Goal: Task Accomplishment & Management: Manage account settings

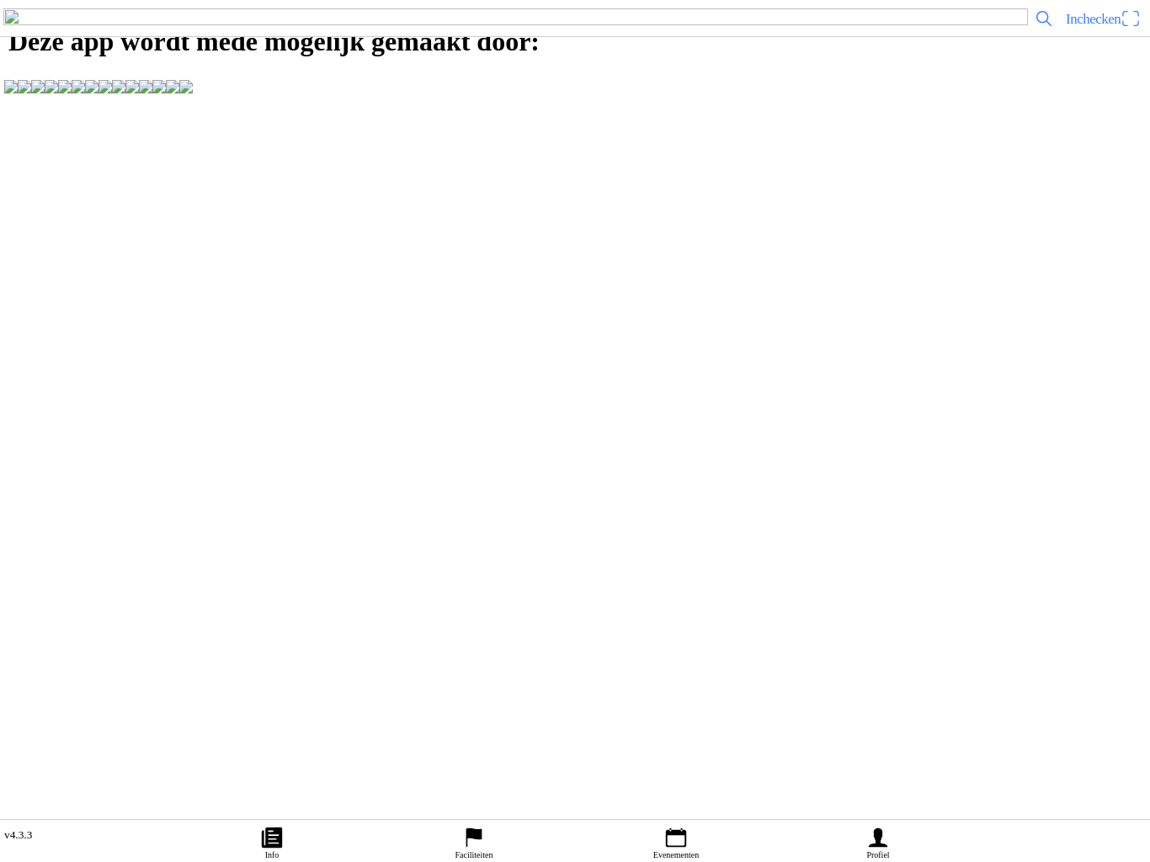
click at [679, 825] on icon "calendar" at bounding box center [676, 837] width 25 height 25
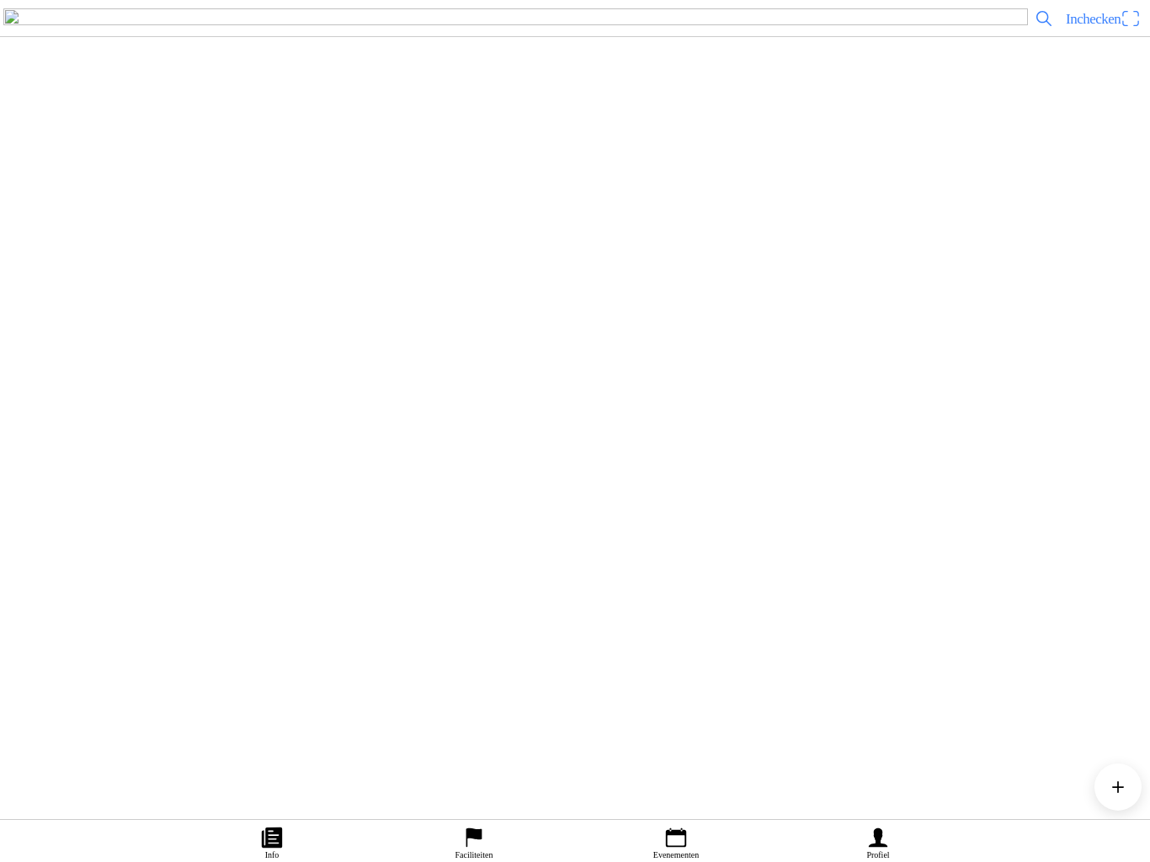
click at [485, 89] on img at bounding box center [242, 44] width 485 height 91
click at [877, 441] on button "Inschrijvingen" at bounding box center [858, 431] width 583 height 20
click at [118, 185] on span "button" at bounding box center [110, 174] width 15 height 23
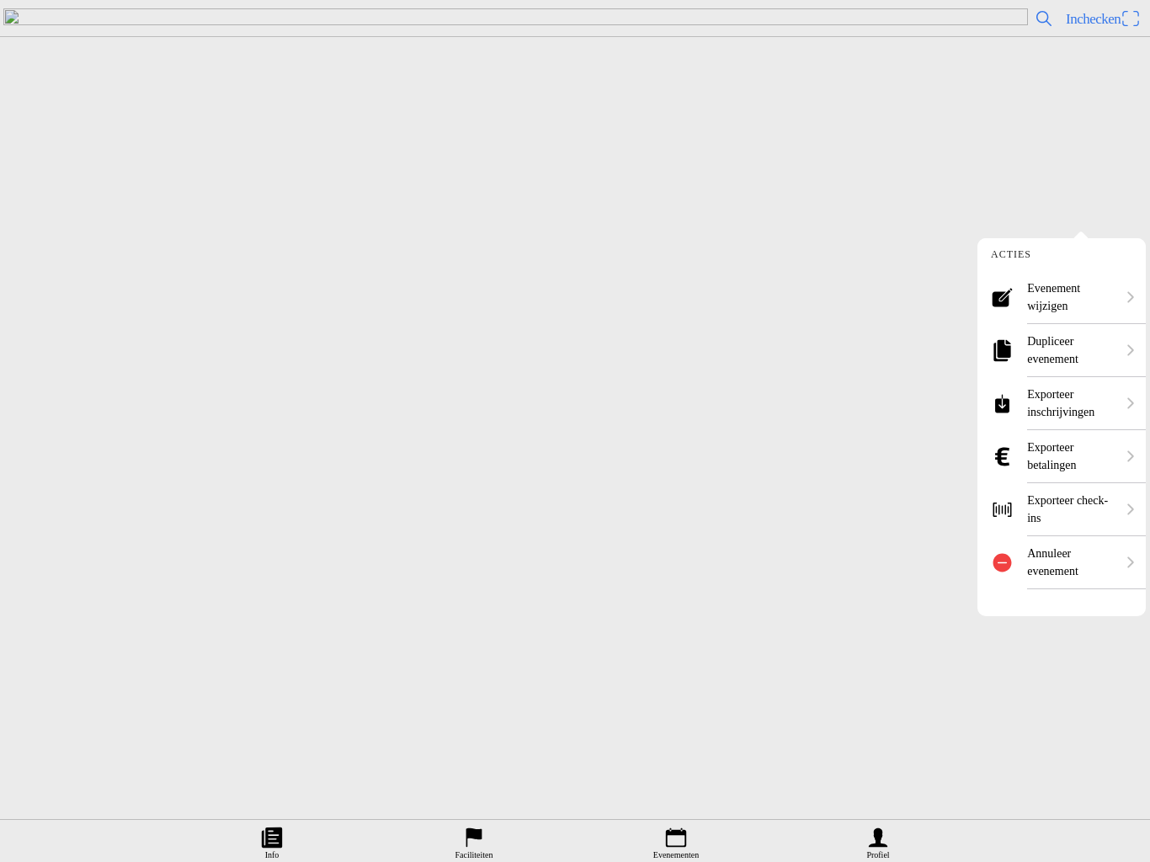
click at [1078, 406] on ion-label "Exporteer inschrijvingen" at bounding box center [1071, 403] width 88 height 35
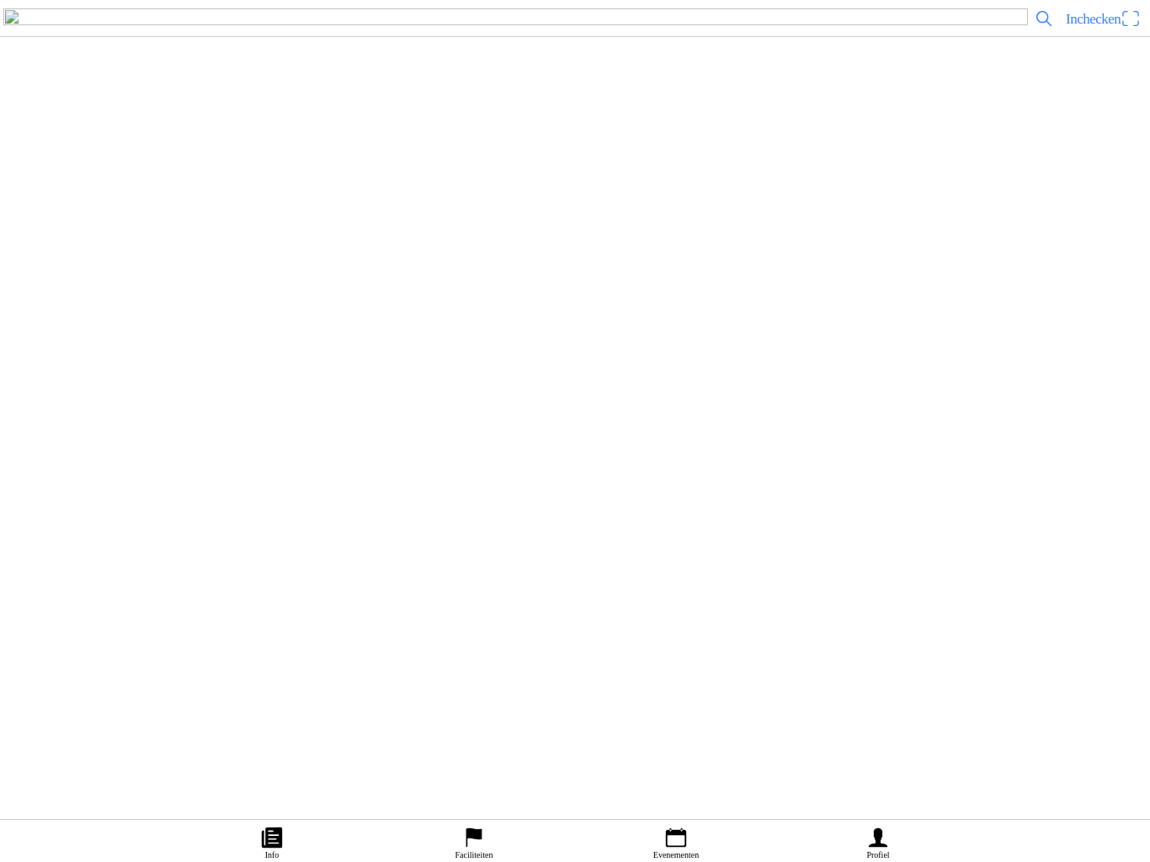
click at [638, 44] on span "Download export" at bounding box center [575, 25] width 1113 height 38
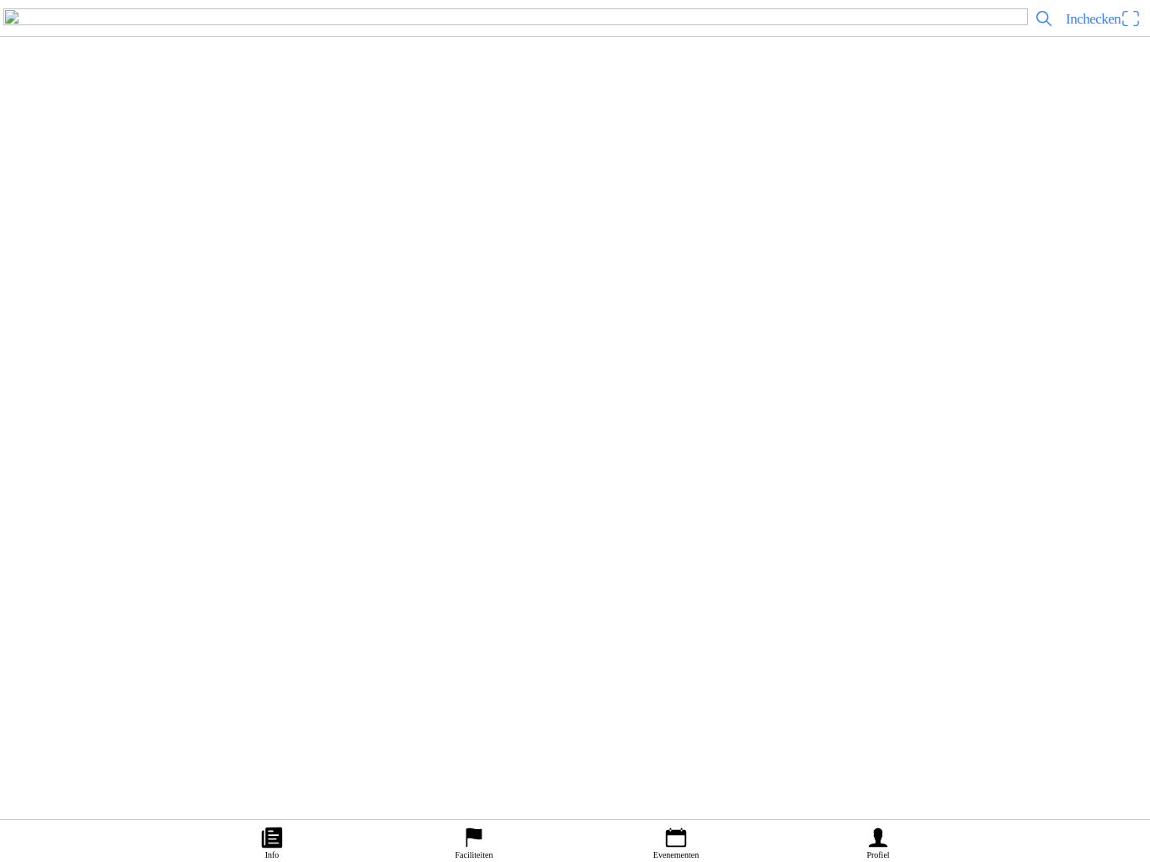
click at [0, 0] on slot "Totale orderprijs: € 800,00" at bounding box center [0, 0] width 0 height 0
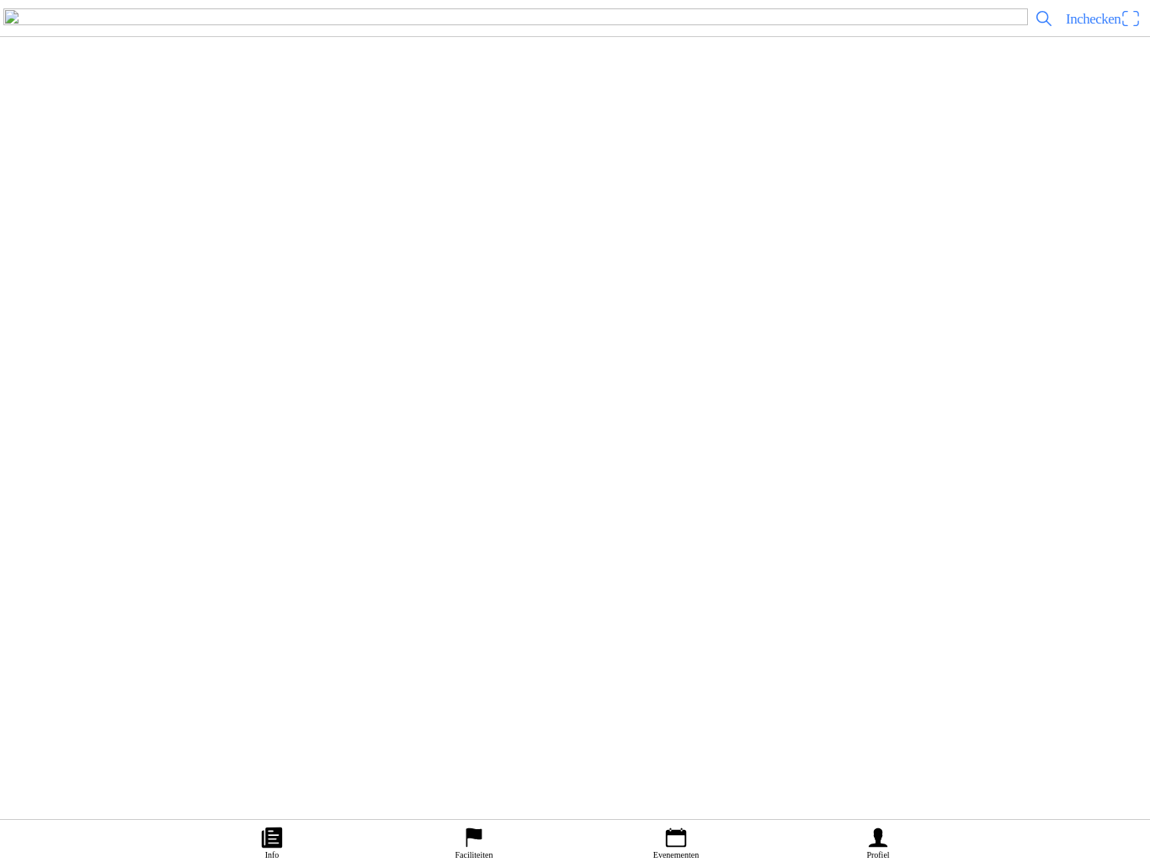
click at [0, 0] on slot "Totale orderprijs: € 150,00" at bounding box center [0, 0] width 0 height 0
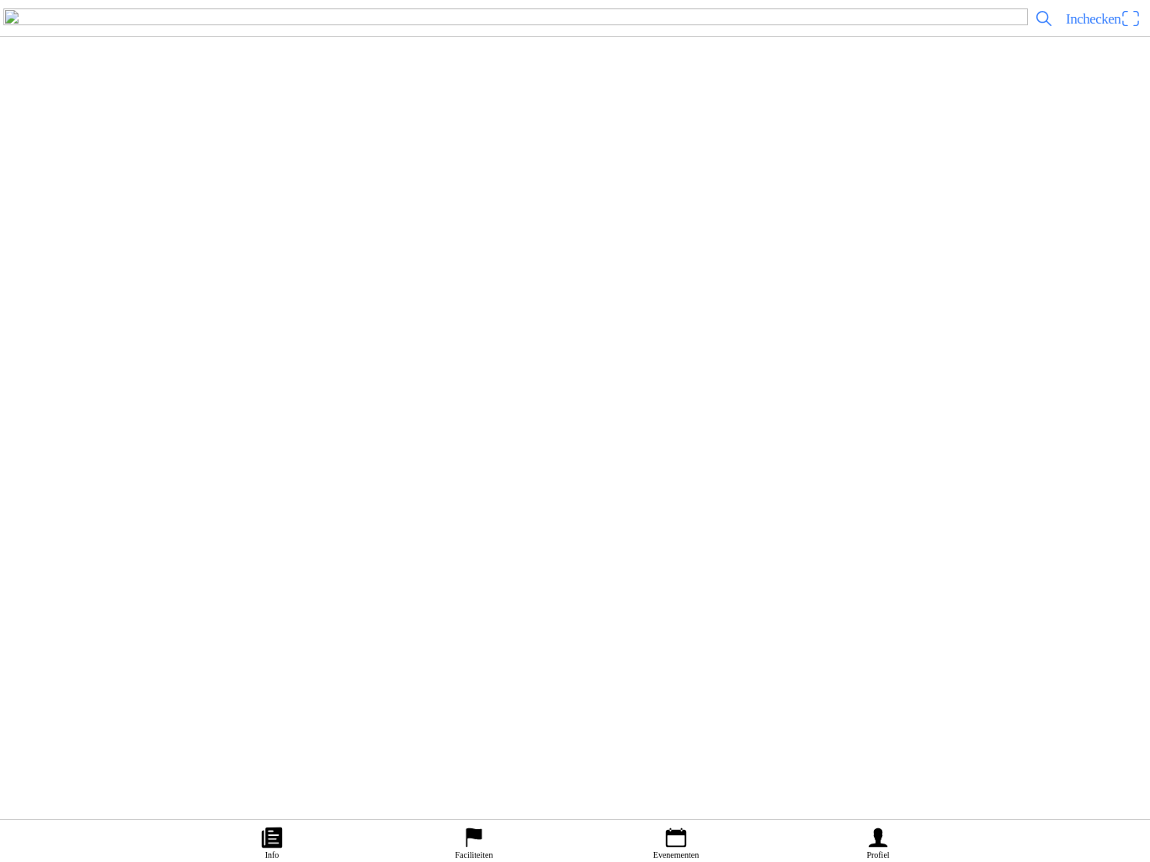
click at [626, 44] on span "Download export" at bounding box center [575, 25] width 1113 height 38
click at [661, 44] on span "Download export" at bounding box center [575, 25] width 1113 height 38
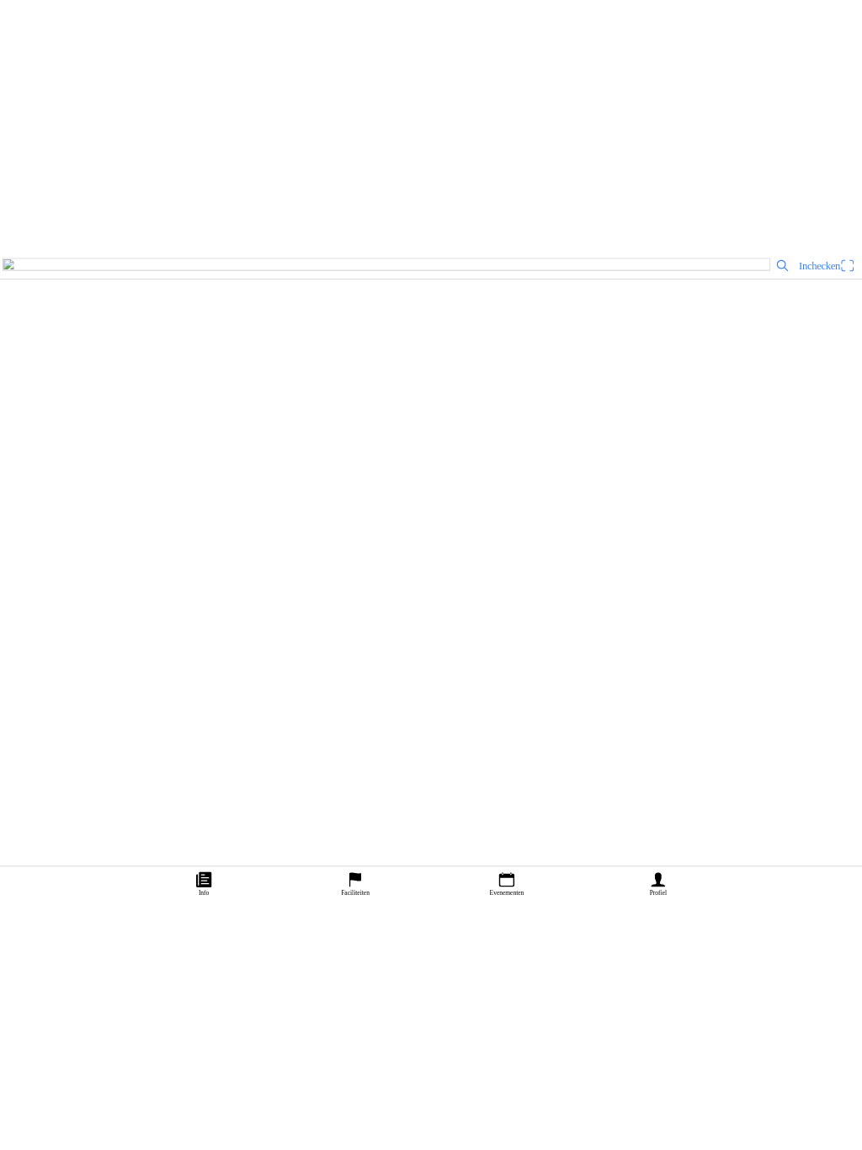
scroll to position [0, 0]
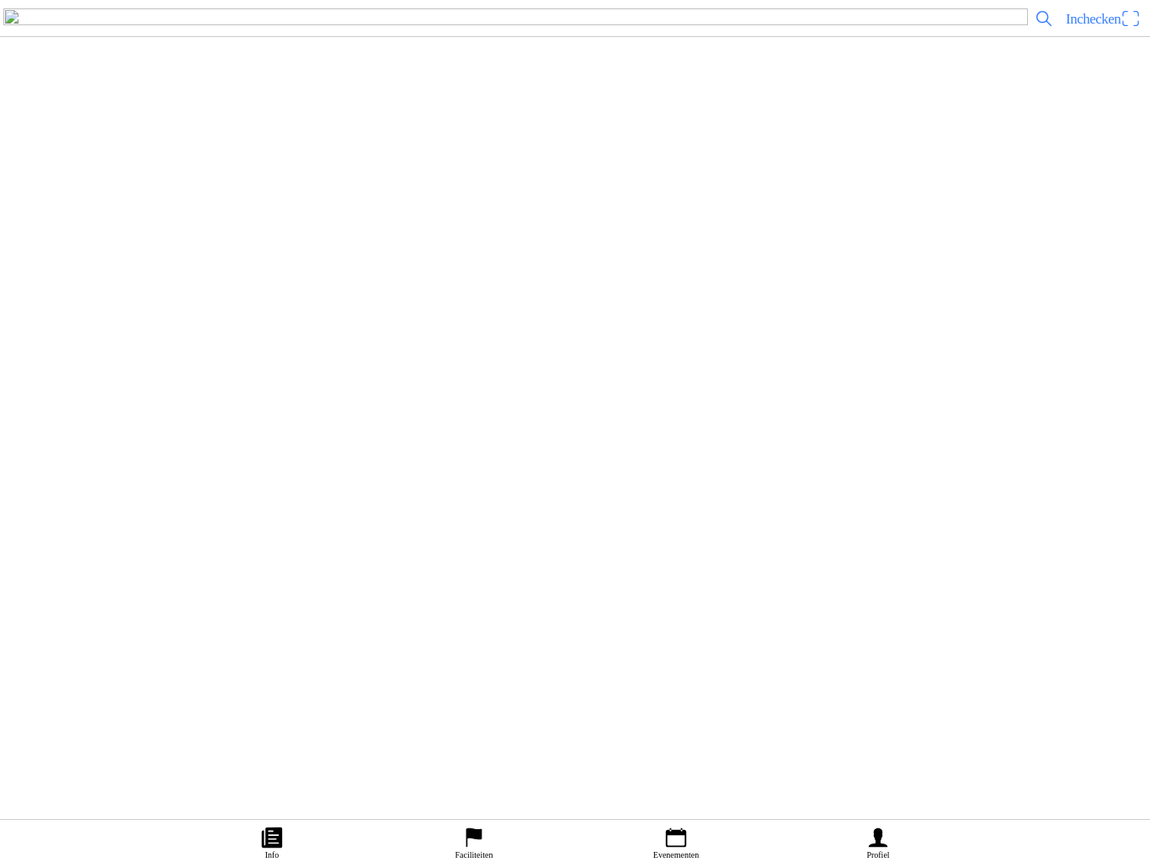
click at [118, 417] on span "button" at bounding box center [110, 405] width 15 height 23
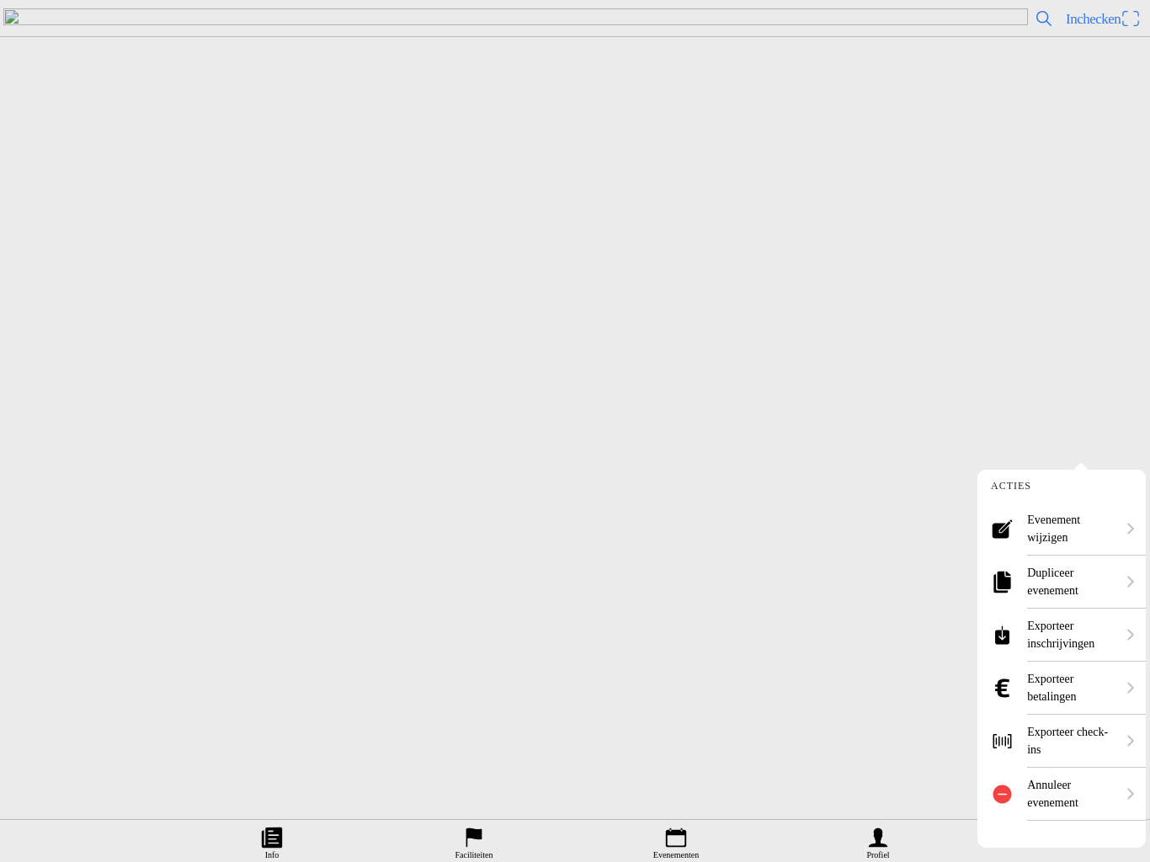
click at [1068, 631] on ion-label "Exporteer inschrijvingen" at bounding box center [1071, 634] width 88 height 35
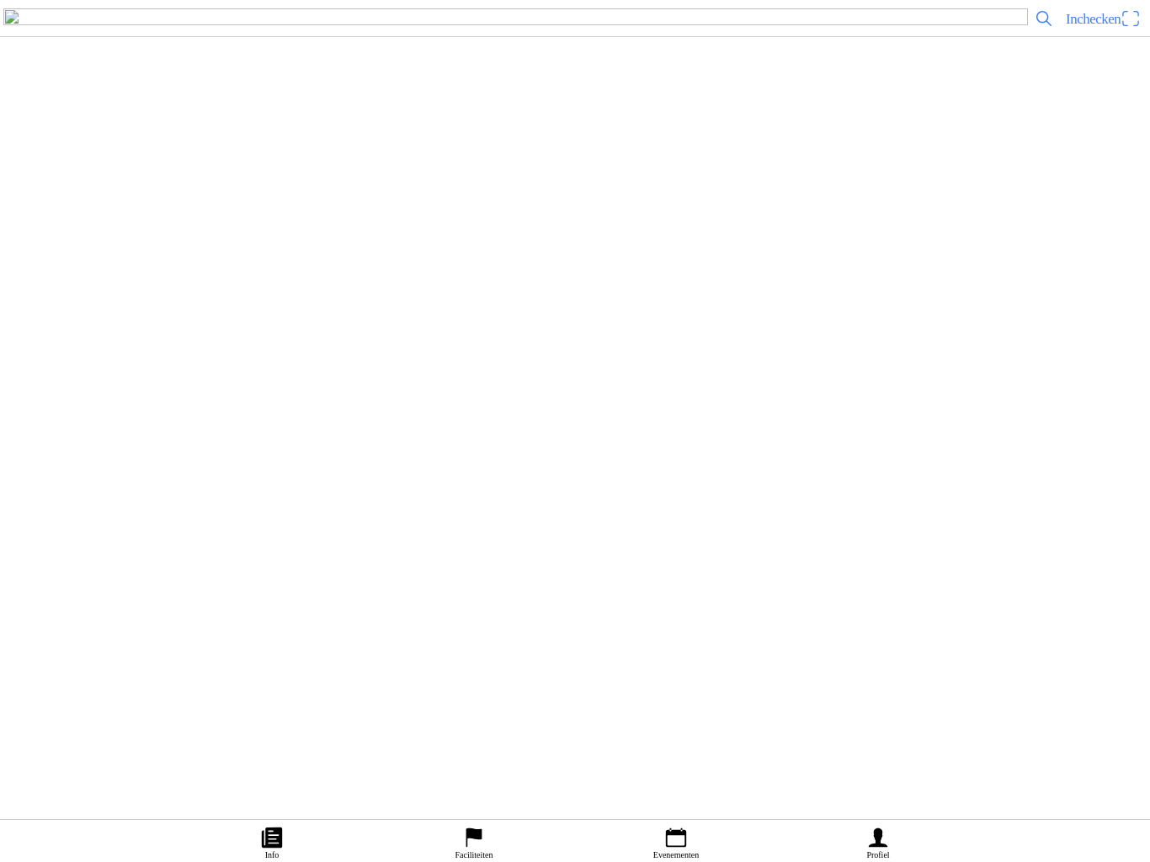
click at [0, 0] on slot "Download export" at bounding box center [0, 0] width 0 height 0
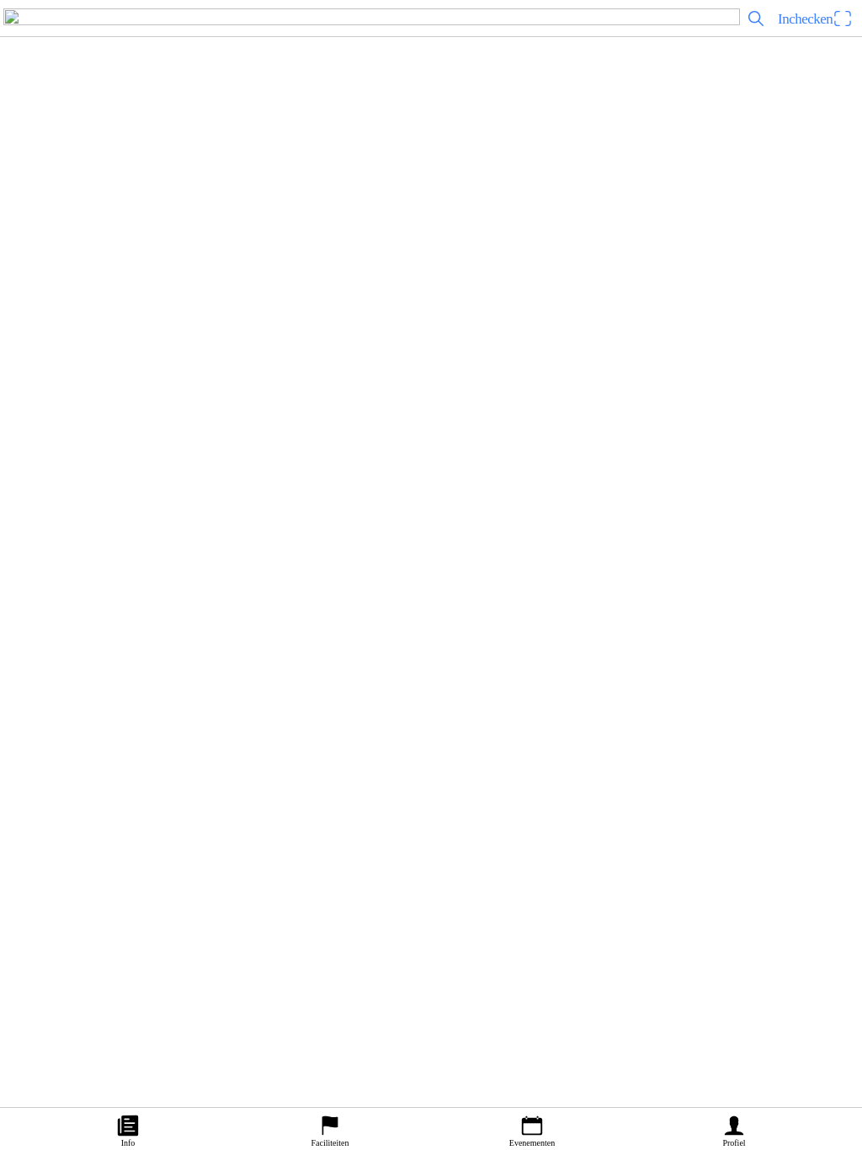
click at [535, 50] on ion-toolbar "Download export" at bounding box center [431, 25] width 862 height 50
click at [526, 862] on icon "calendar" at bounding box center [532, 1125] width 25 height 25
click at [485, 90] on img at bounding box center [242, 44] width 485 height 91
click at [118, 534] on span "button" at bounding box center [110, 522] width 15 height 23
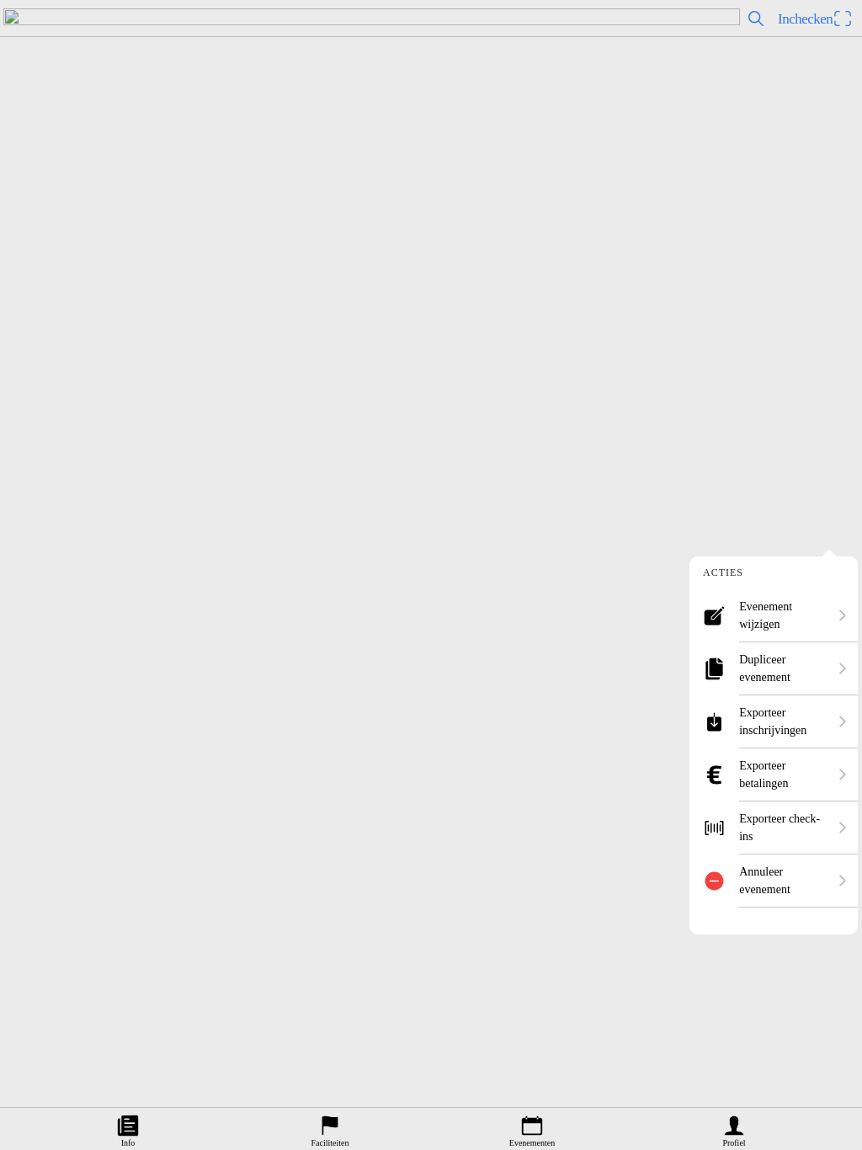
click at [785, 615] on ion-label "Evenement wijzigen" at bounding box center [783, 615] width 88 height 35
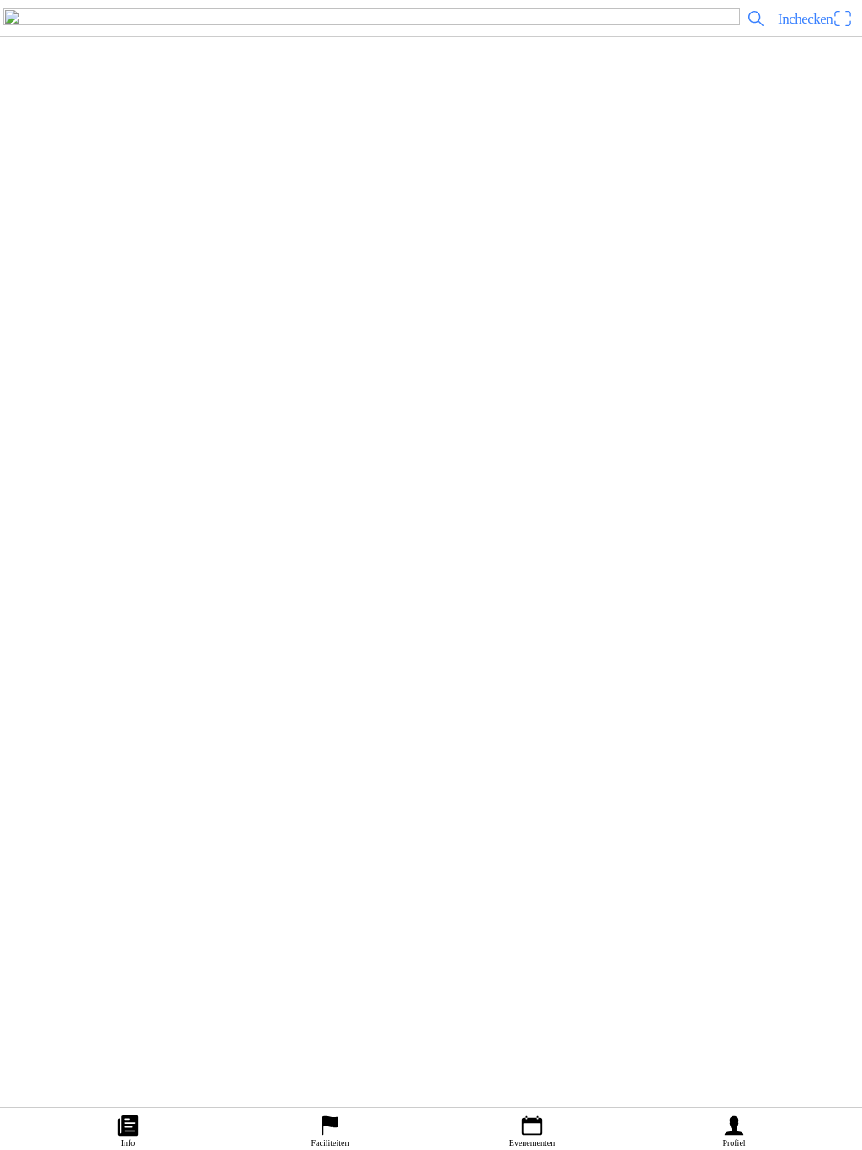
scroll to position [1335, 0]
click at [330, 257] on input "0" at bounding box center [431, 241] width 276 height 32
type input "50"
click at [0, 0] on slot "Update" at bounding box center [0, 0] width 0 height 0
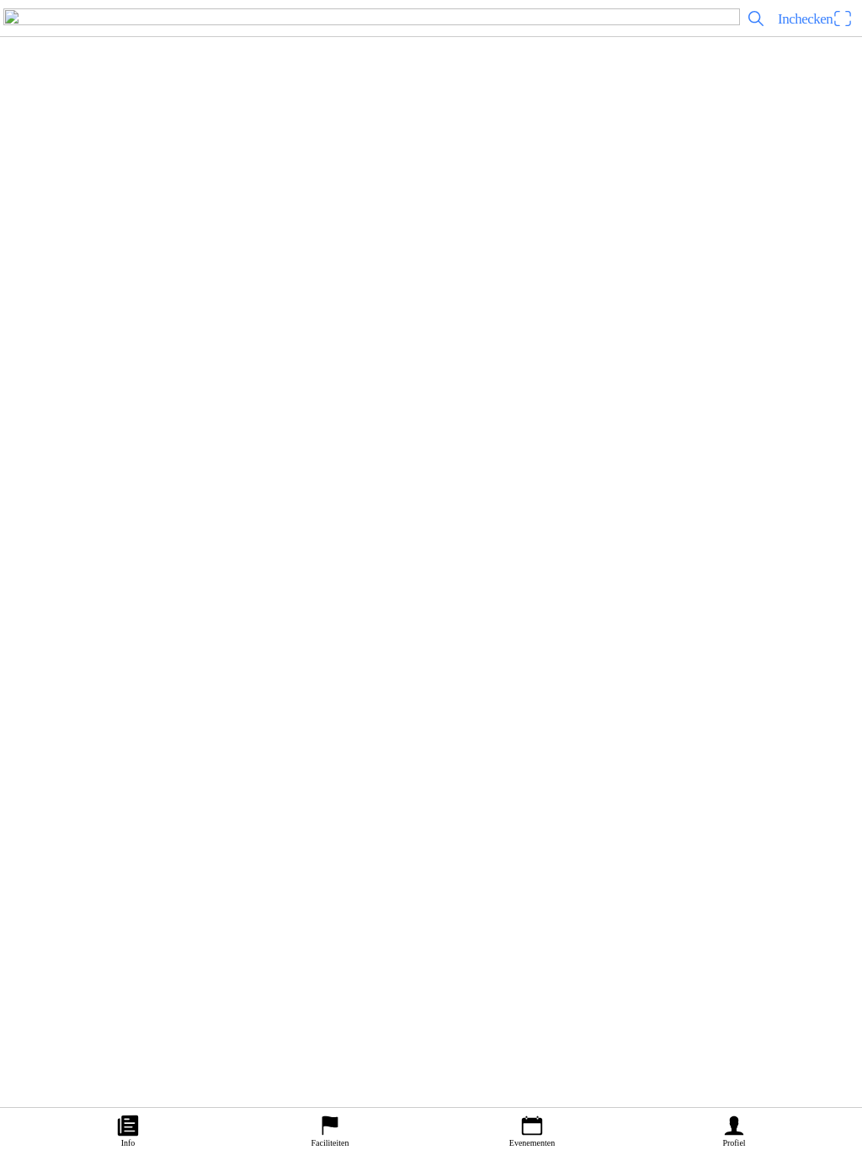
click at [537, 862] on icon "calendar" at bounding box center [532, 1125] width 25 height 25
click at [453, 90] on img at bounding box center [242, 44] width 485 height 91
click at [80, 534] on span "Ticket kopen" at bounding box center [46, 522] width 68 height 23
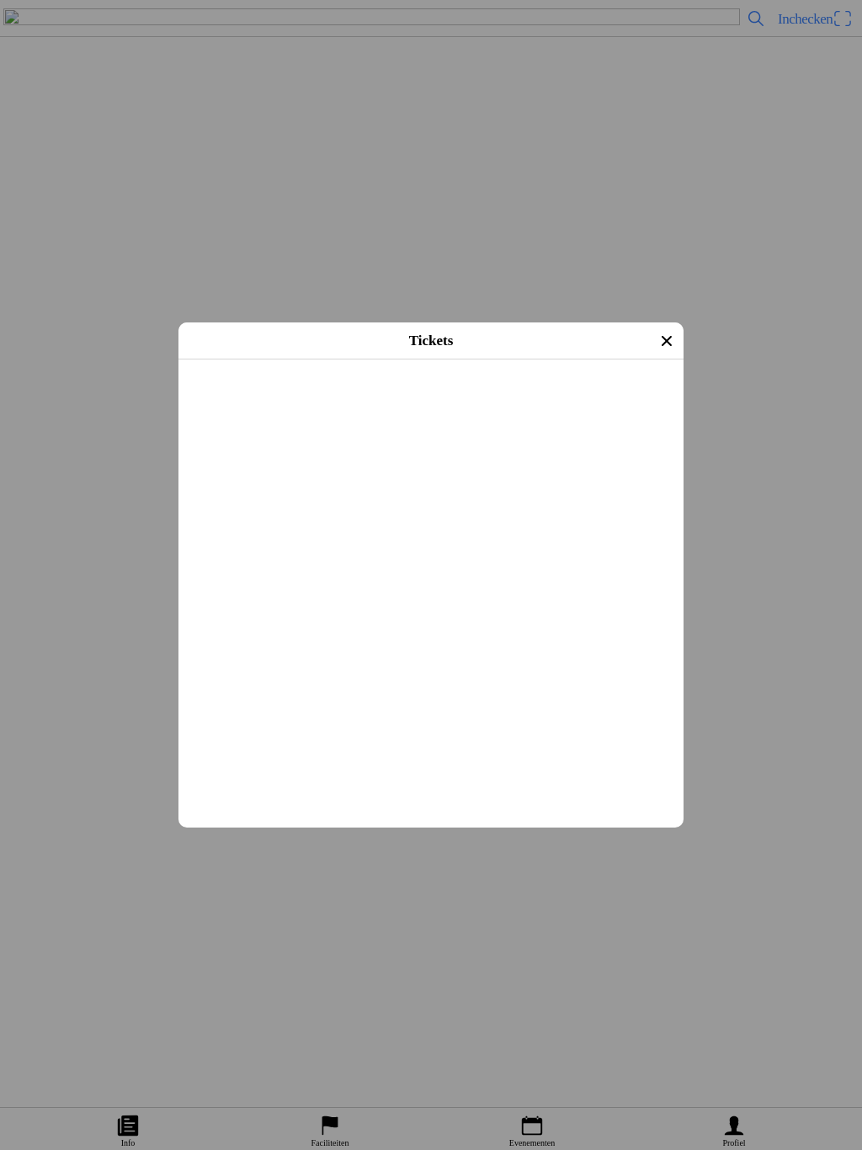
scroll to position [225, 0]
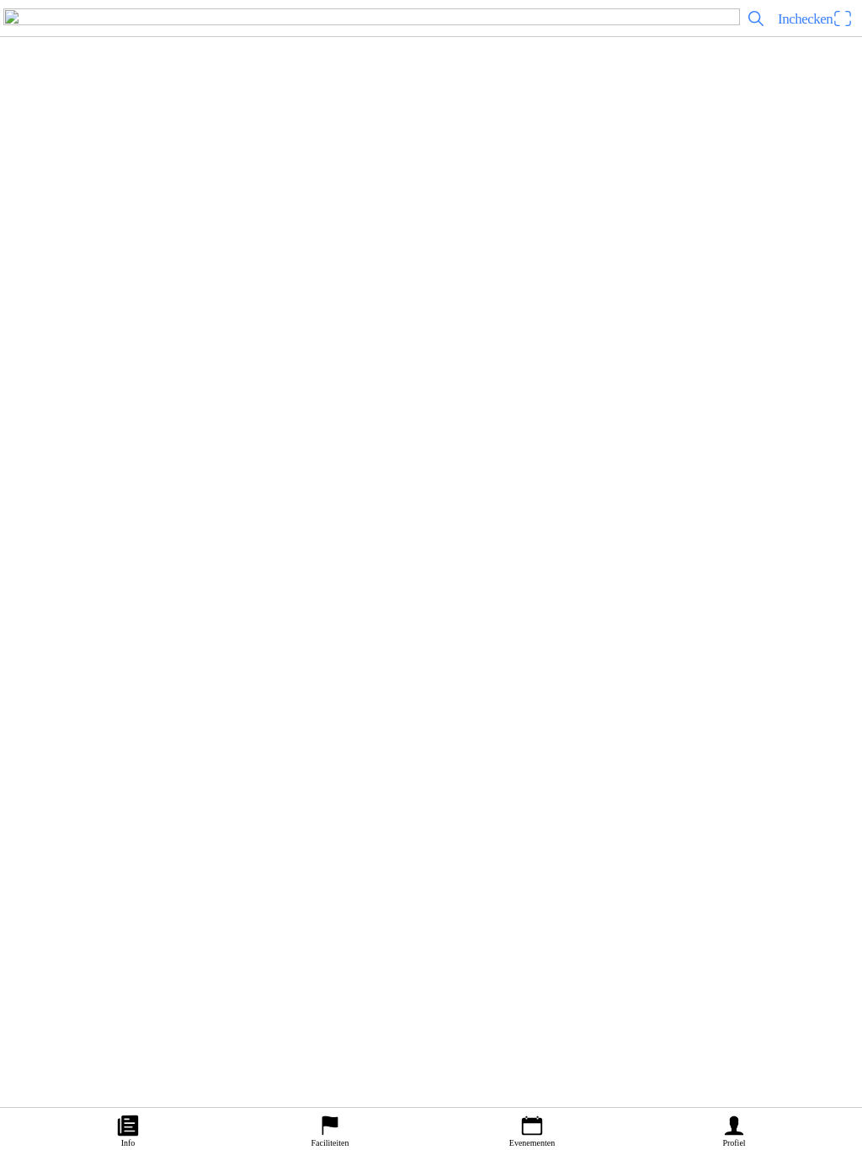
click at [118, 531] on span "button" at bounding box center [110, 522] width 15 height 23
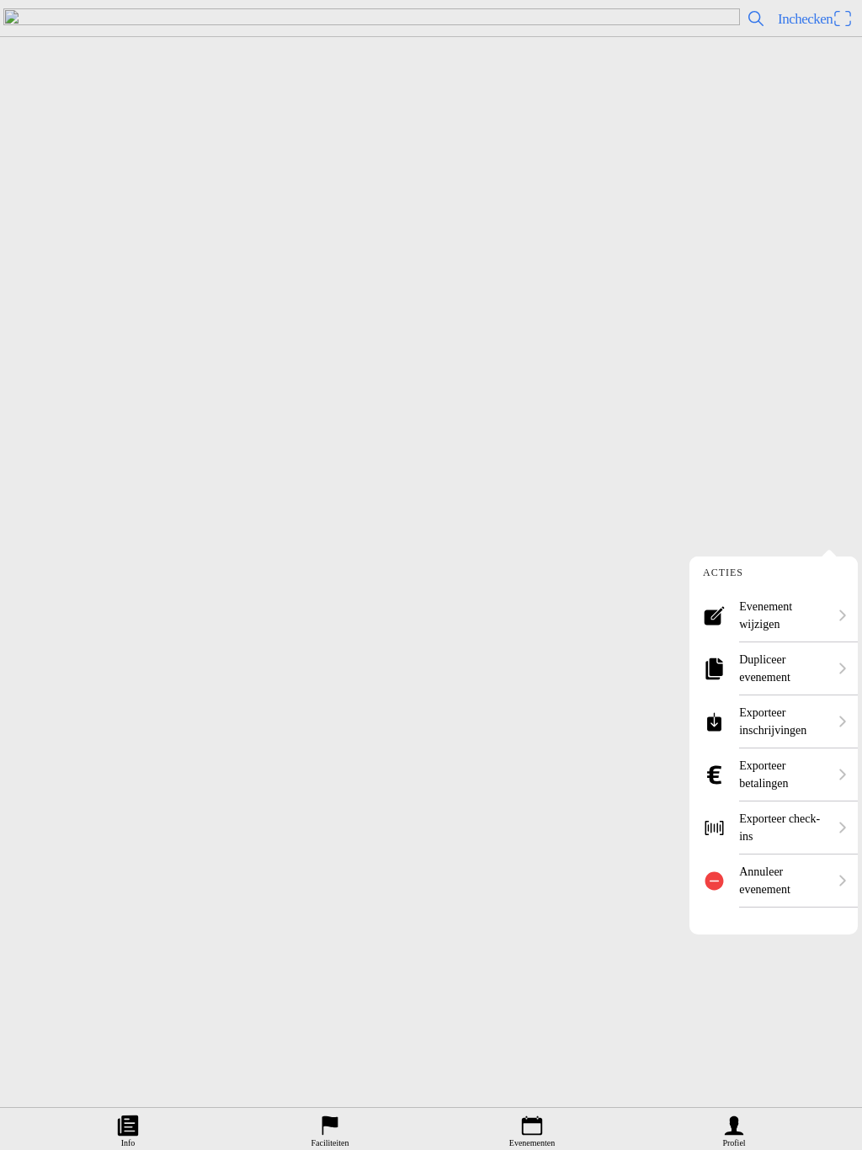
click at [792, 616] on ion-label "Evenement wijzigen" at bounding box center [783, 615] width 88 height 35
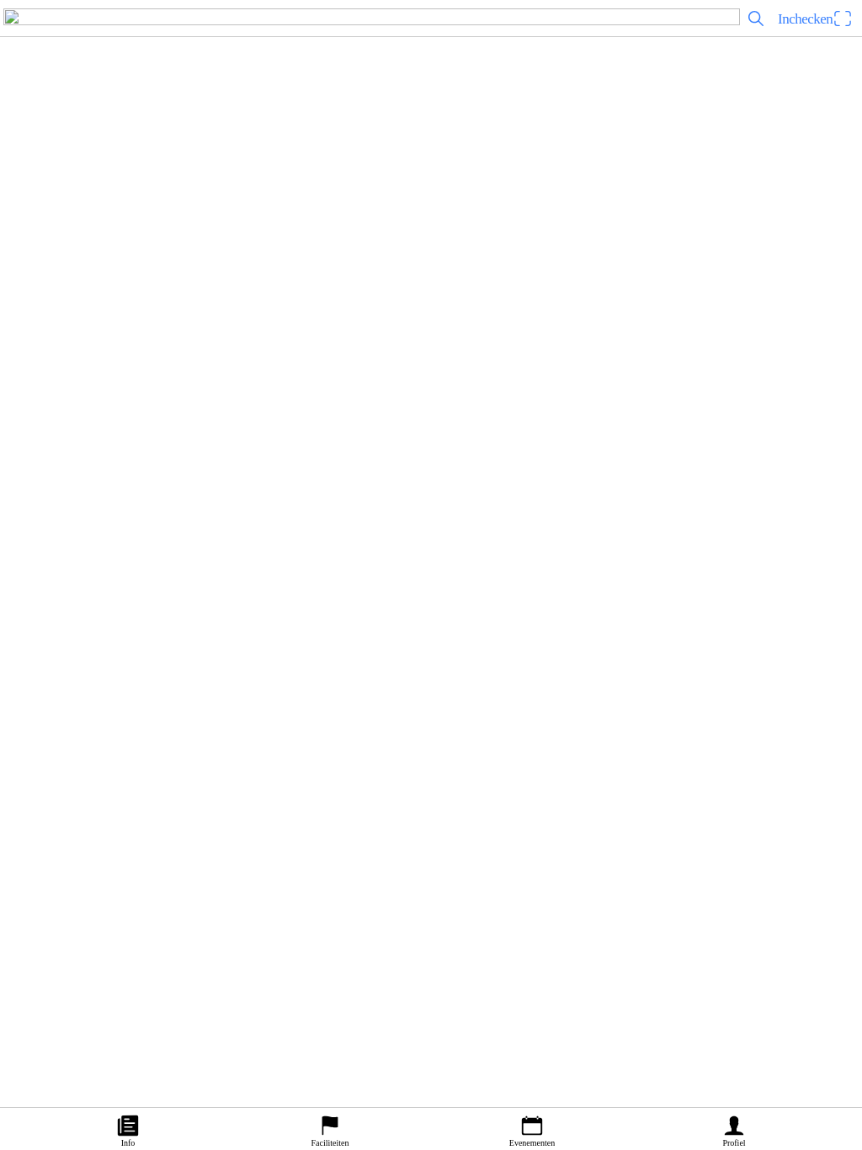
scroll to position [24, 0]
click at [723, 545] on textarea "🇳🇱 Verkoop van tickets voor de SQXON 2025 op zaterdag en zondag. Overnachting z…" at bounding box center [434, 568] width 842 height 329
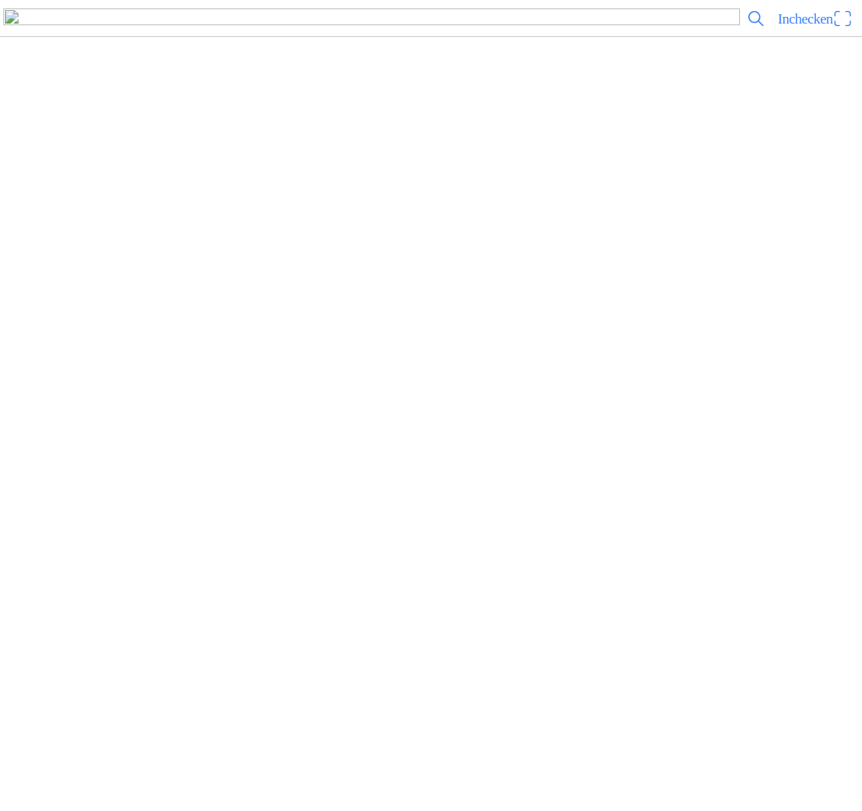
click at [427, 607] on textarea "🇳🇱 Verkoop van tickets voor de SQXON 2025 op zaterdag bij het welkomoffice zijn…" at bounding box center [434, 456] width 842 height 308
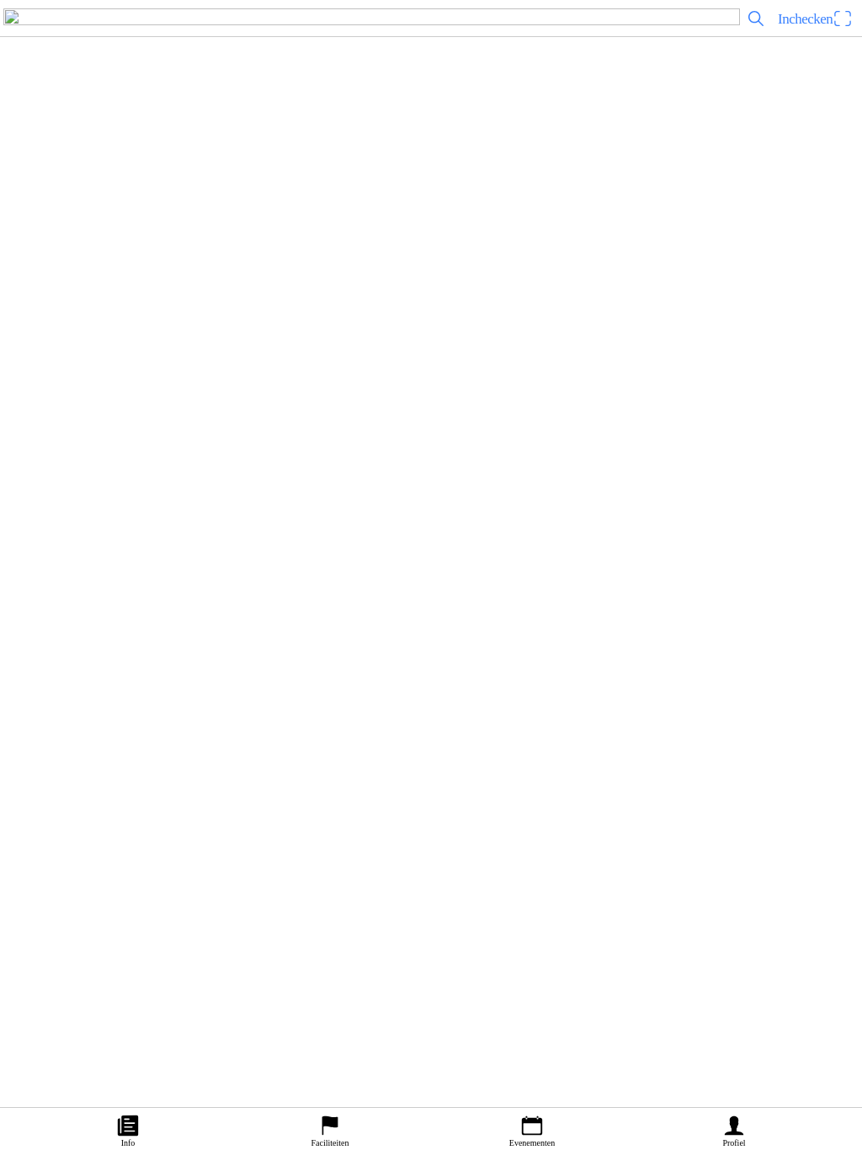
scroll to position [6730, 0]
type textarea "🇳🇱 Verkoop van tickets voor de SQXON 2025 op zaterdag bij het welkomoffice zijn…"
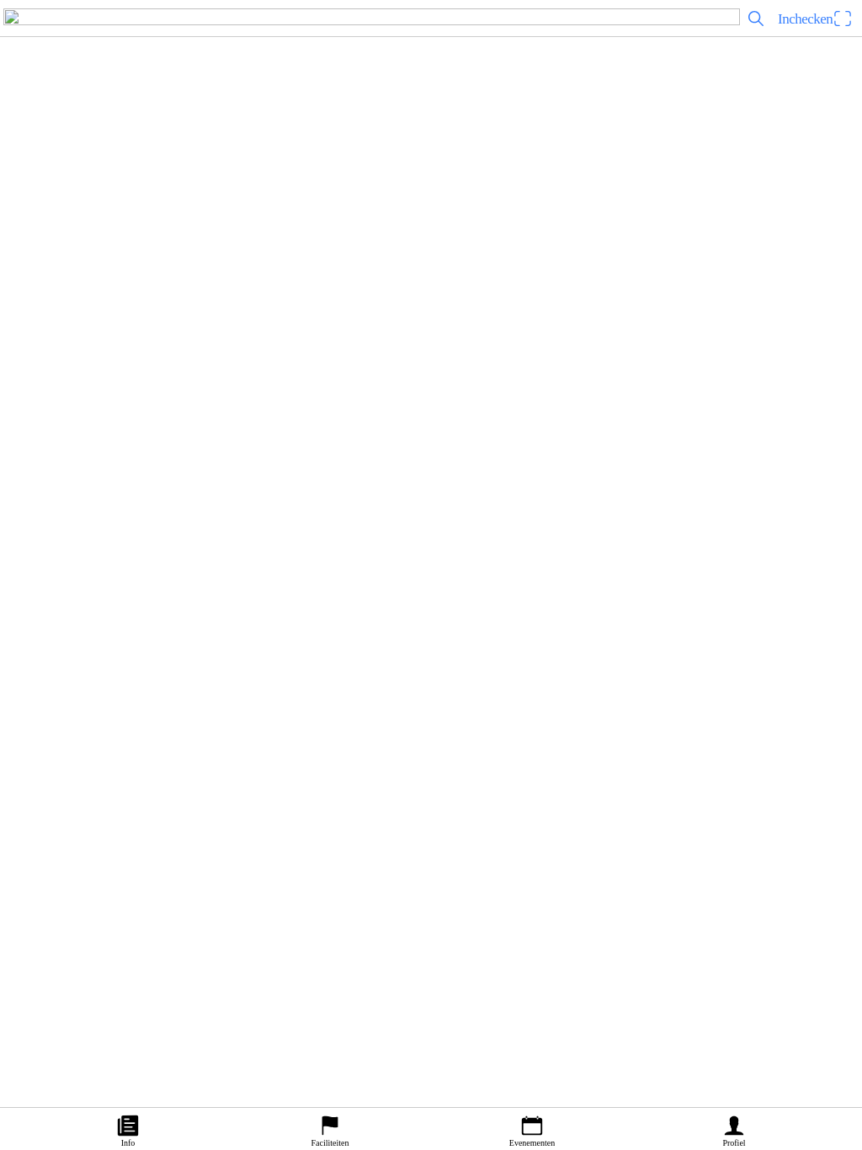
click at [118, 400] on span "button" at bounding box center [110, 388] width 15 height 23
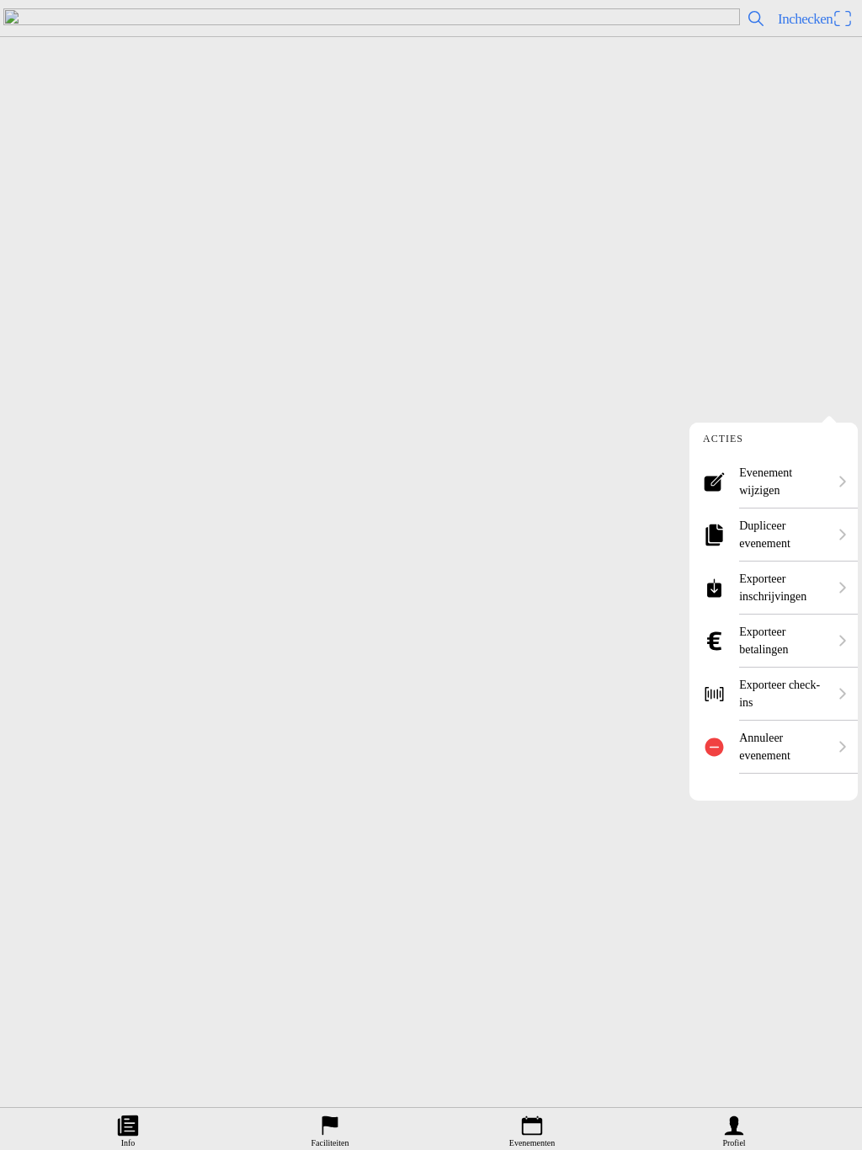
click at [793, 482] on ion-label "Evenement wijzigen" at bounding box center [783, 481] width 88 height 35
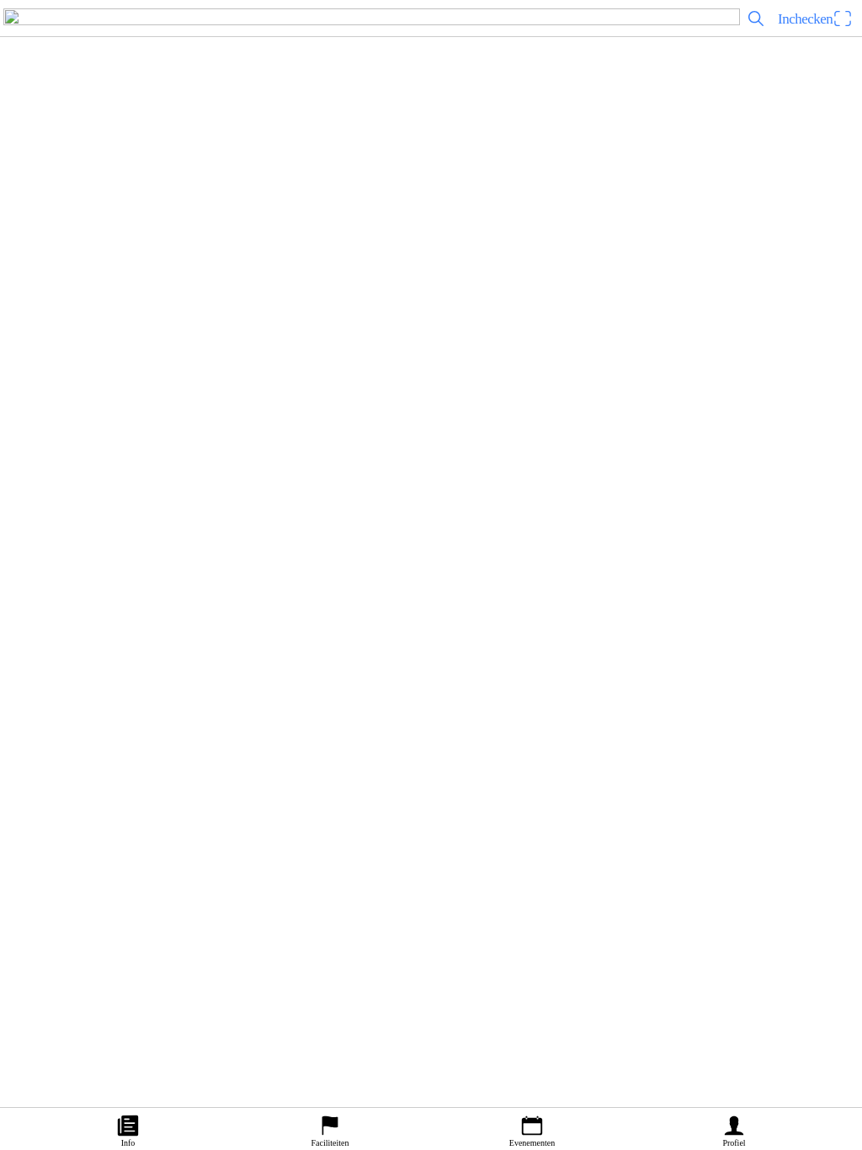
scroll to position [4952, 0]
